Goal: Information Seeking & Learning: Learn about a topic

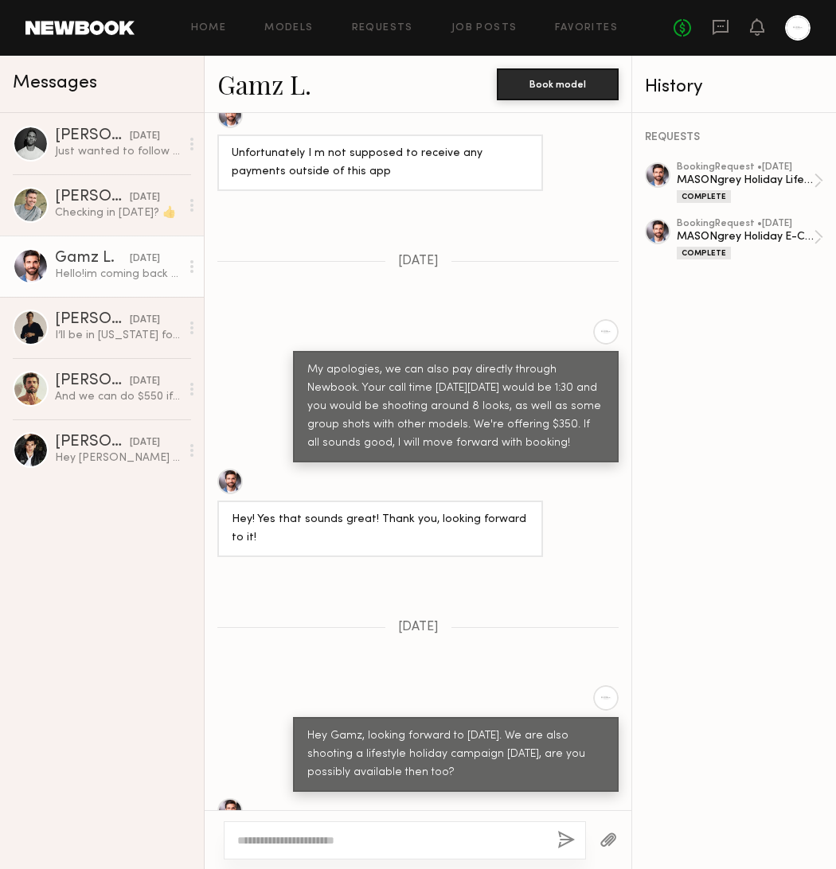
scroll to position [2353, 0]
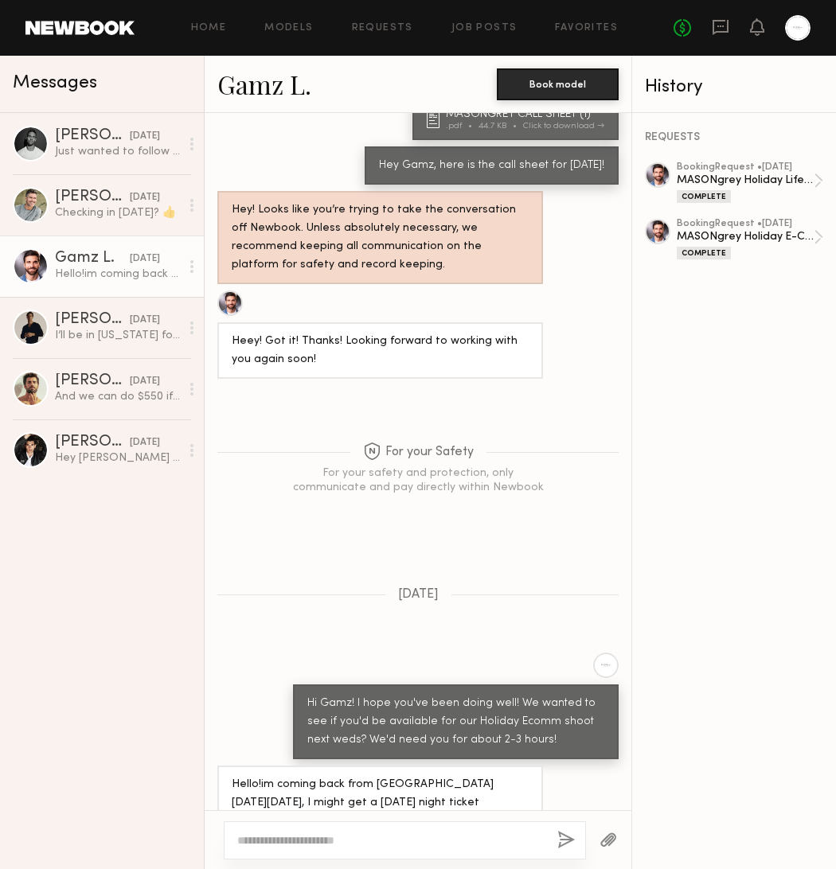
click at [79, 40] on header "Home Models Requests Job Posts Favorites Sign Out No fees up to $5,000" at bounding box center [418, 28] width 836 height 56
click at [260, 21] on div "Home Models Requests Job Posts Favorites Sign Out No fees up to $5,000" at bounding box center [473, 27] width 676 height 25
click at [628, 25] on div "Home Models Requests Job Posts Favorites Sign Out" at bounding box center [404, 28] width 539 height 10
click at [612, 26] on link "Favorites" at bounding box center [586, 28] width 63 height 10
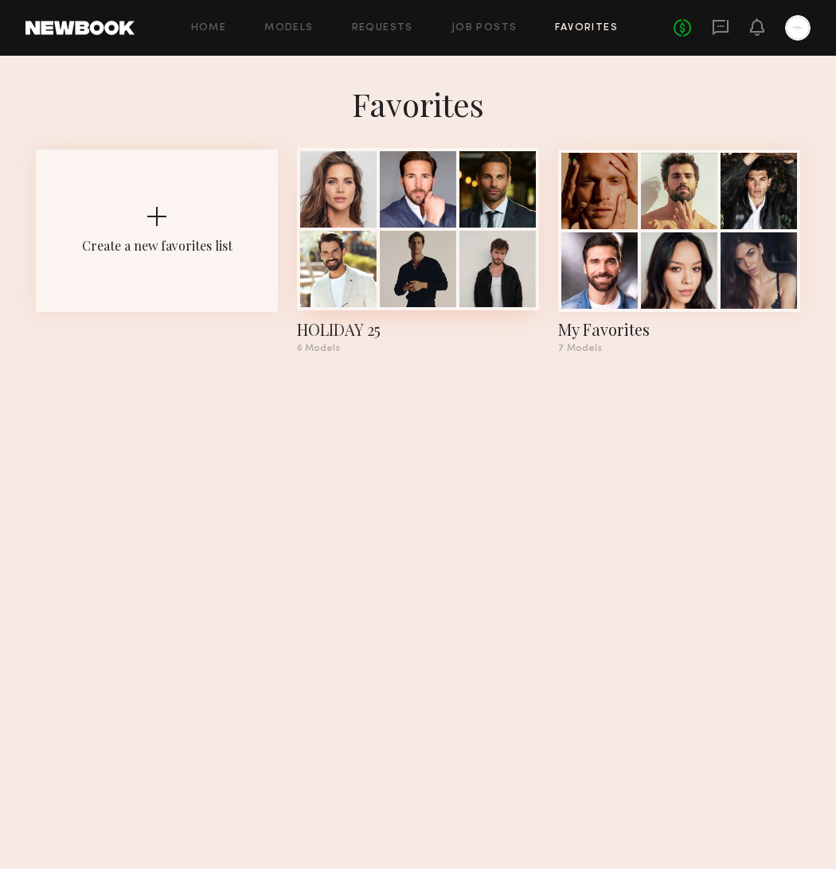
click at [414, 283] on div at bounding box center [418, 269] width 76 height 76
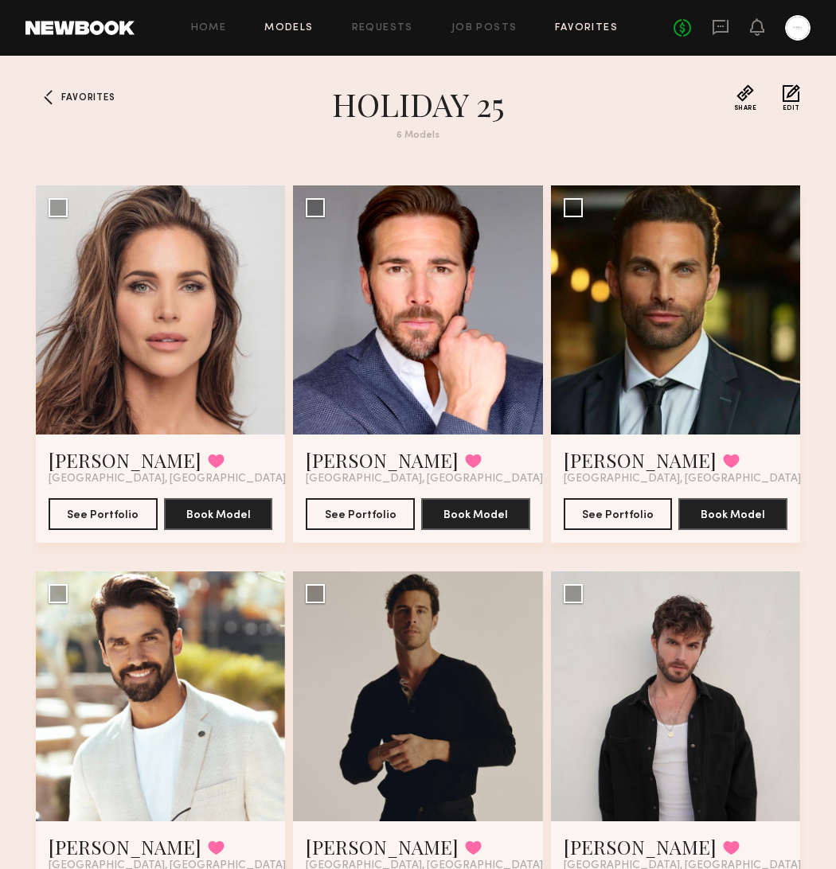
click at [289, 30] on link "Models" at bounding box center [288, 28] width 49 height 10
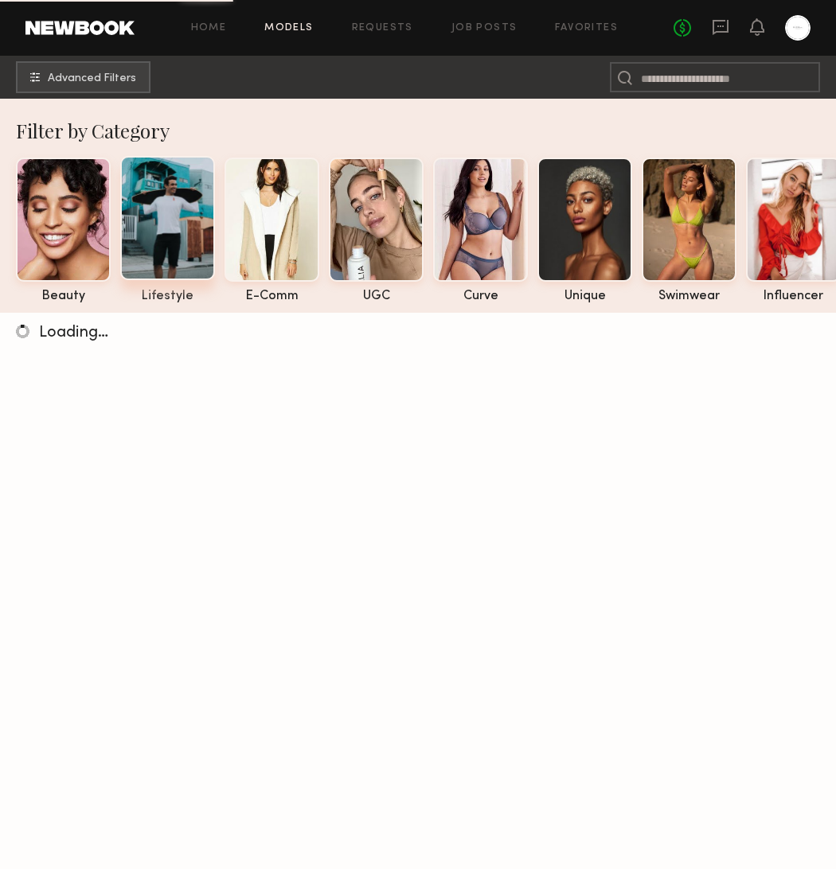
click at [212, 214] on div at bounding box center [167, 218] width 95 height 124
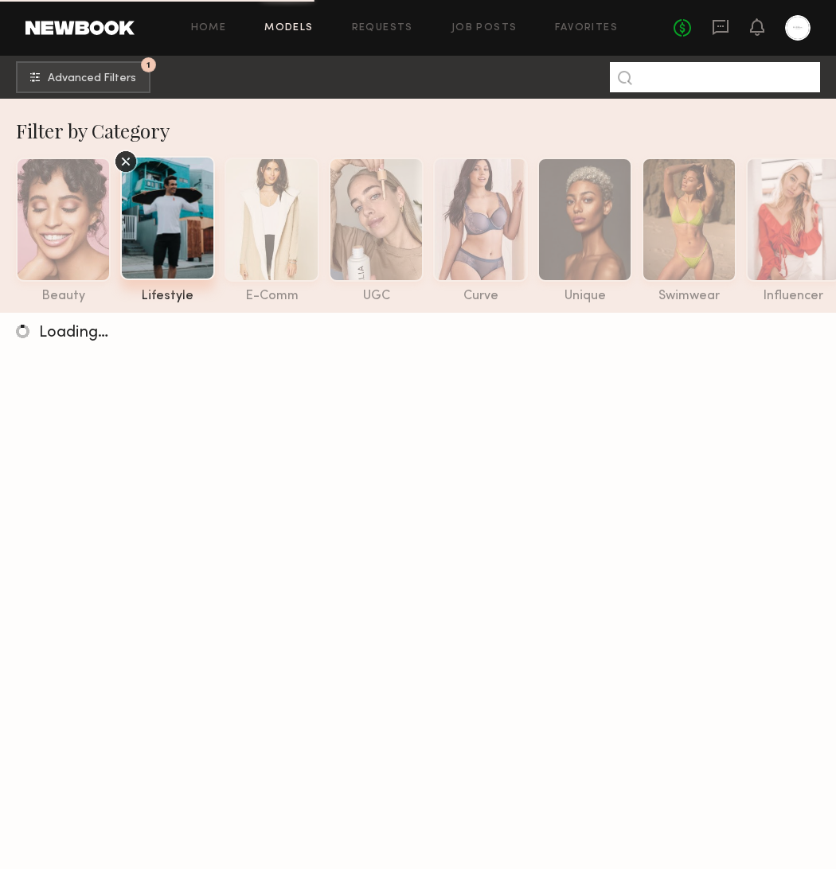
click at [675, 66] on input at bounding box center [715, 77] width 210 height 30
type input "*******"
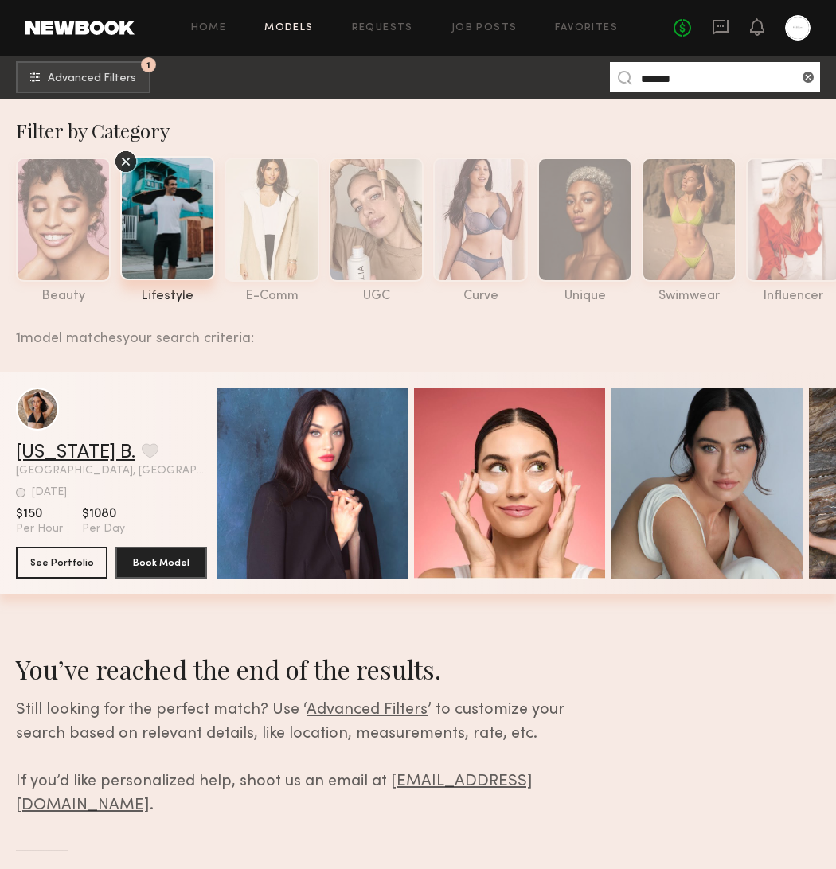
click at [80, 445] on link "[US_STATE] B." at bounding box center [75, 452] width 119 height 19
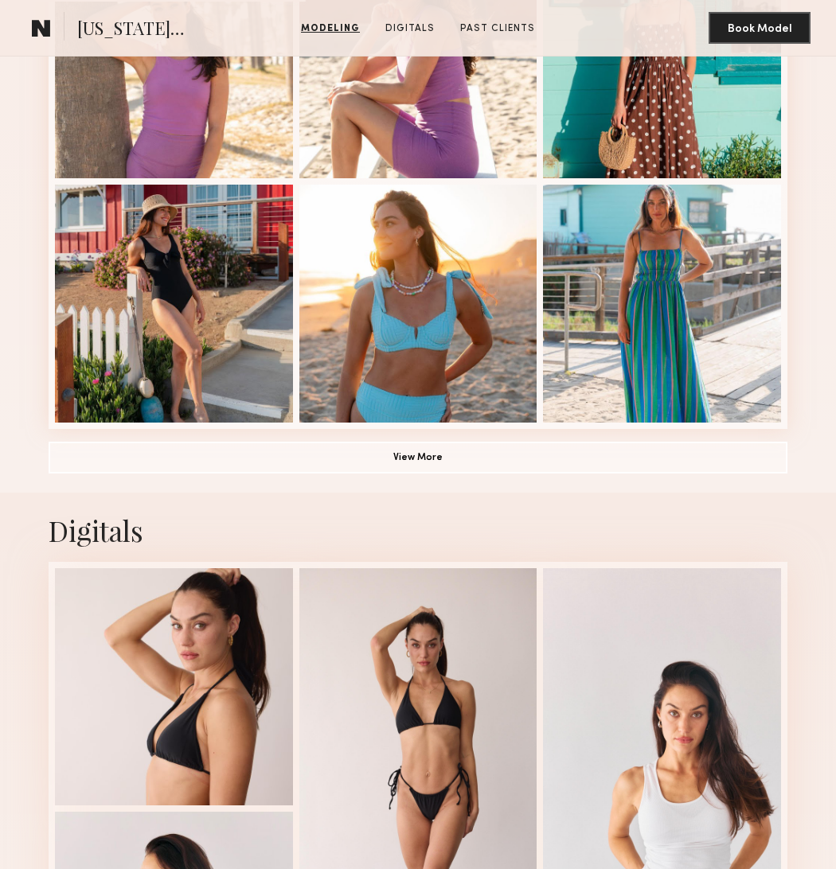
scroll to position [1186, 0]
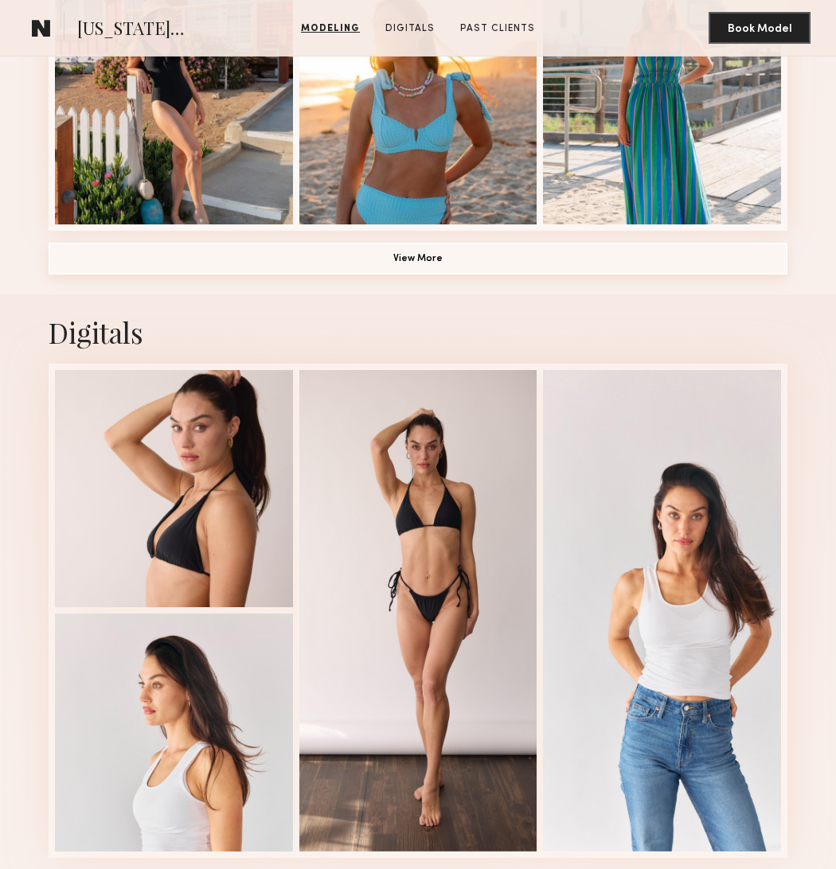
click at [486, 260] on button "View More" at bounding box center [418, 259] width 739 height 32
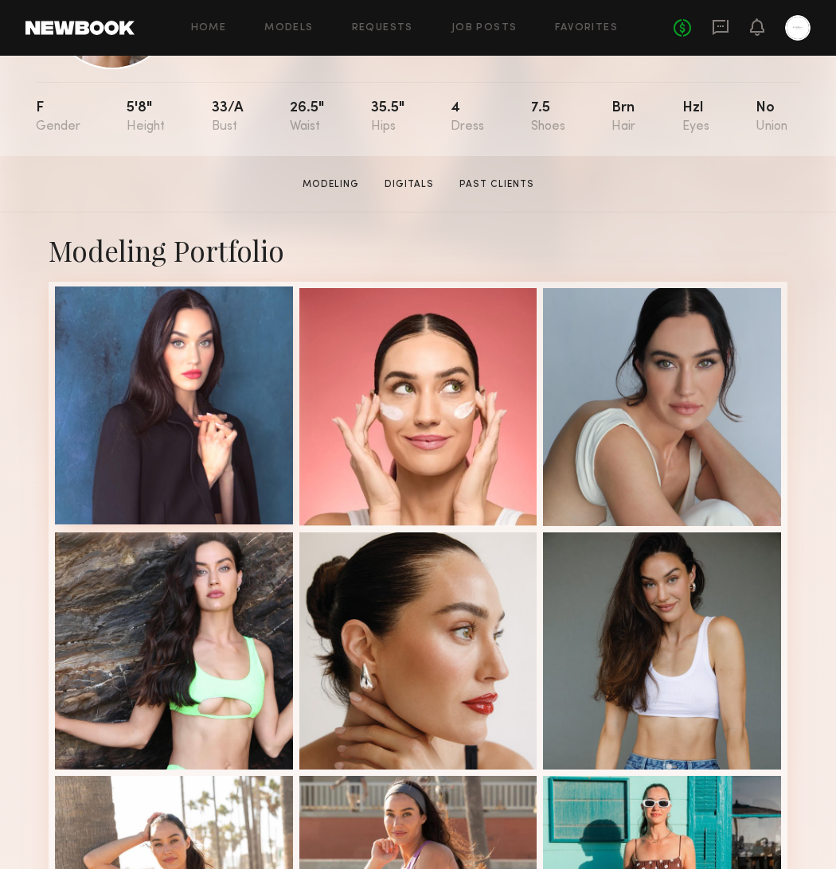
click at [244, 377] on div at bounding box center [174, 406] width 238 height 238
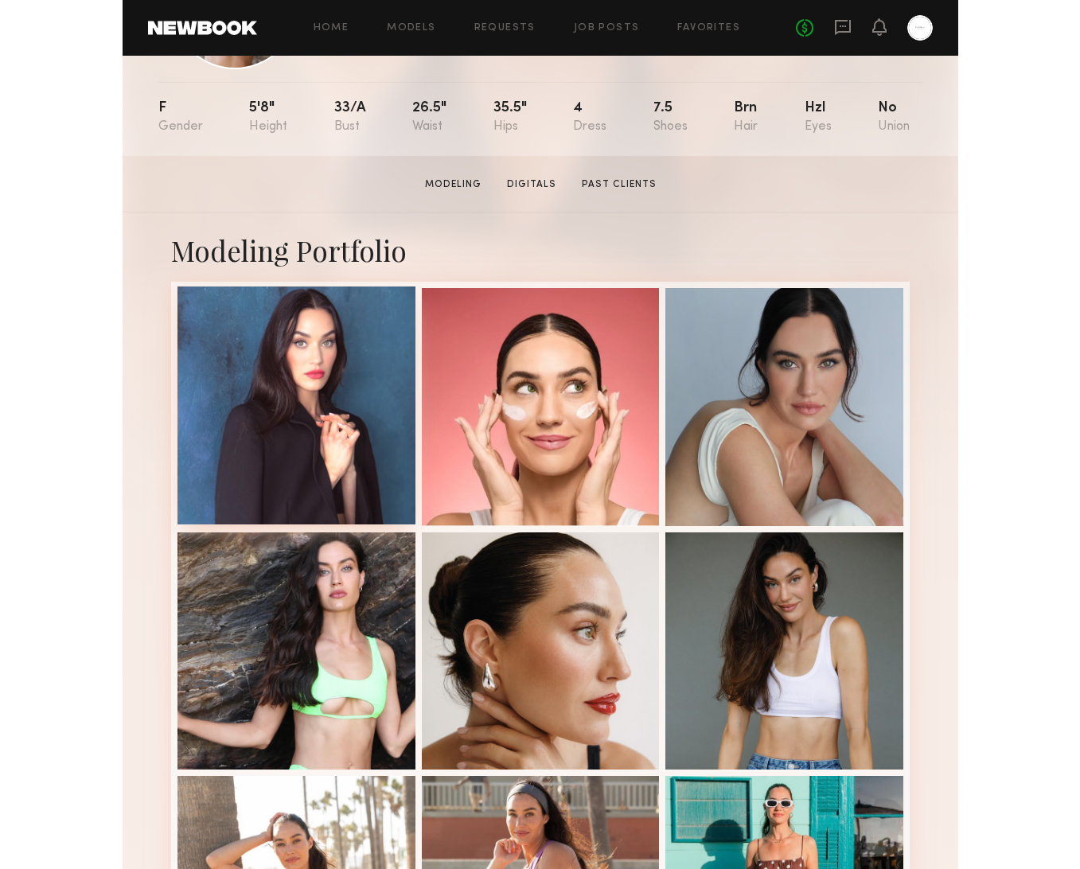
scroll to position [150, 0]
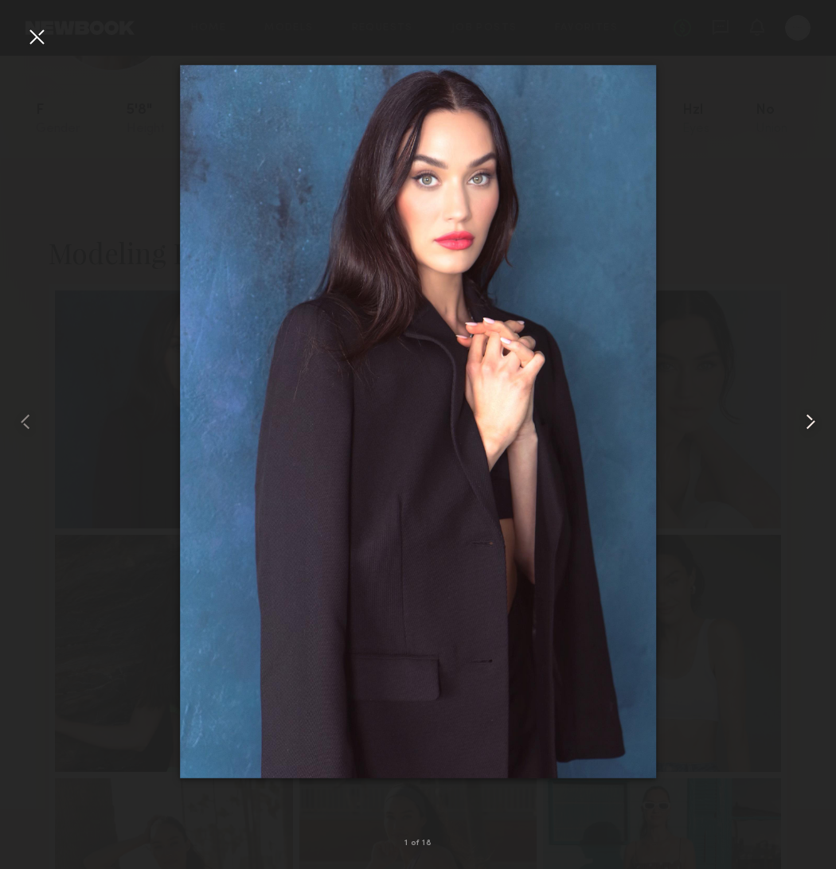
click at [806, 425] on common-icon at bounding box center [810, 421] width 25 height 25
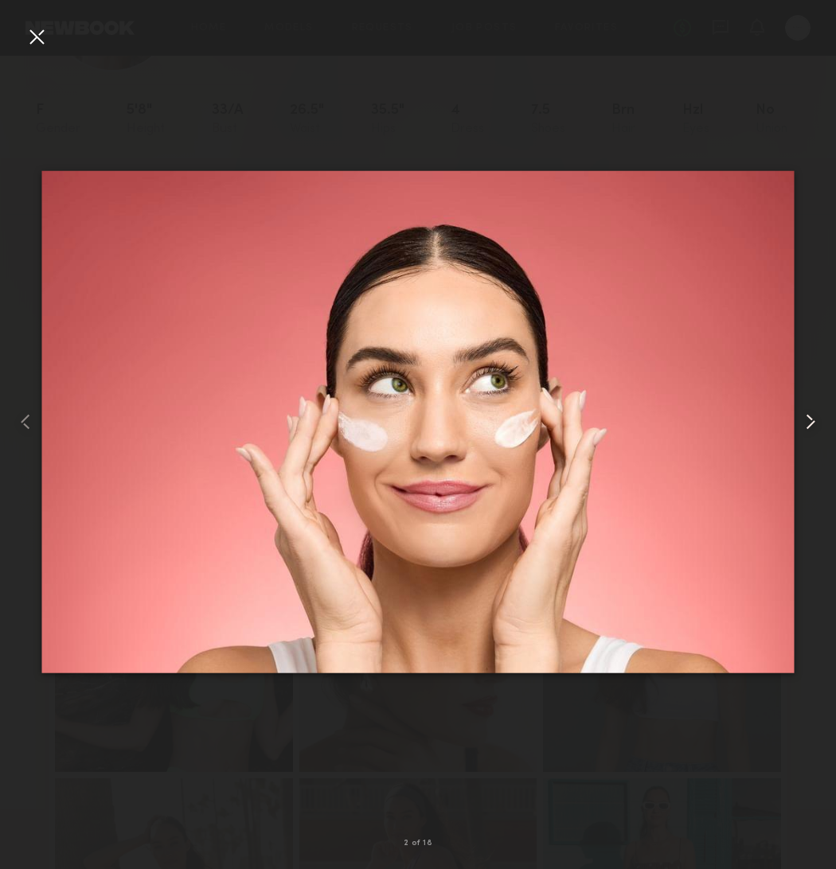
click at [806, 425] on common-icon at bounding box center [810, 421] width 25 height 25
